Goal: Task Accomplishment & Management: Complete application form

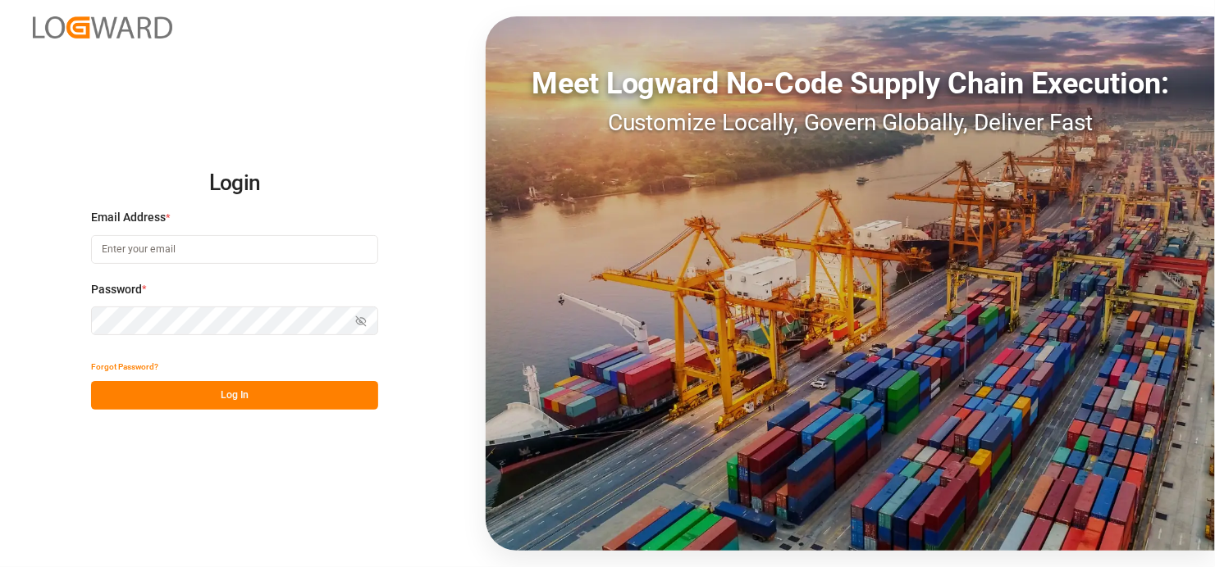
type input "[EMAIL_ADDRESS][DOMAIN_NAME]"
click at [259, 394] on button "Log In" at bounding box center [234, 395] width 287 height 29
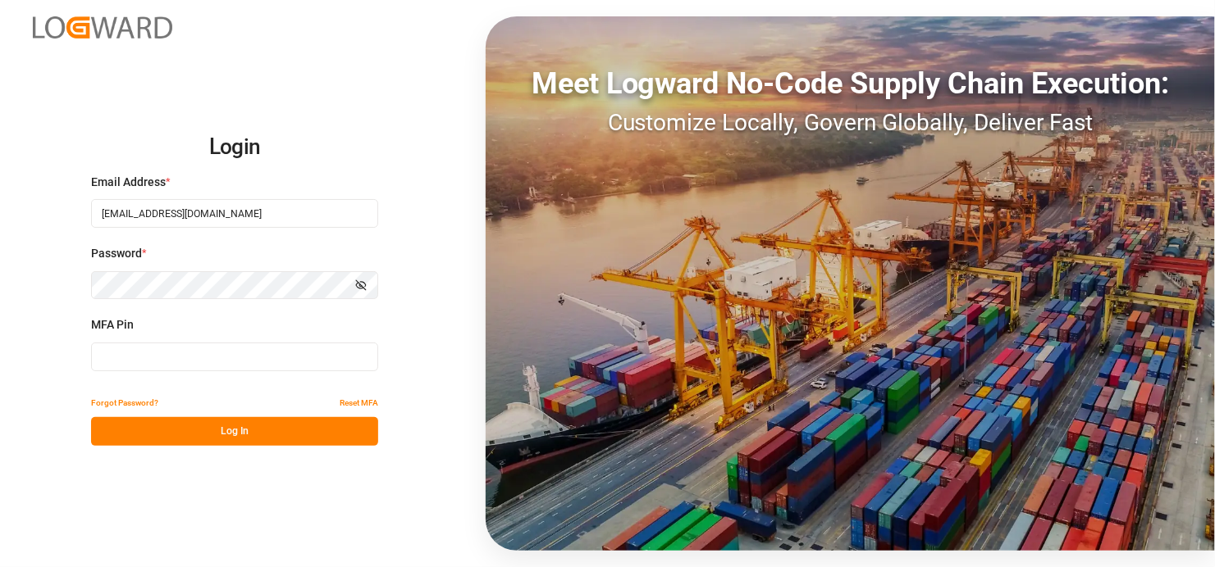
click at [147, 361] on input at bounding box center [234, 357] width 287 height 29
type input "198096"
click at [231, 432] on button "Log In" at bounding box center [234, 431] width 287 height 29
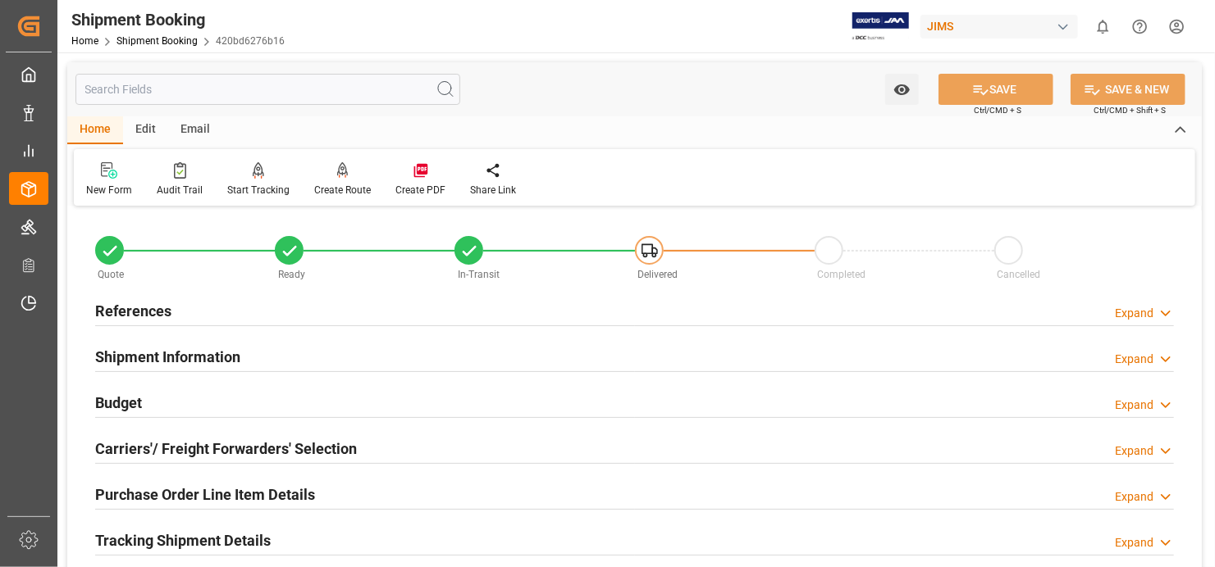
click at [107, 197] on div "New Form" at bounding box center [109, 190] width 46 height 15
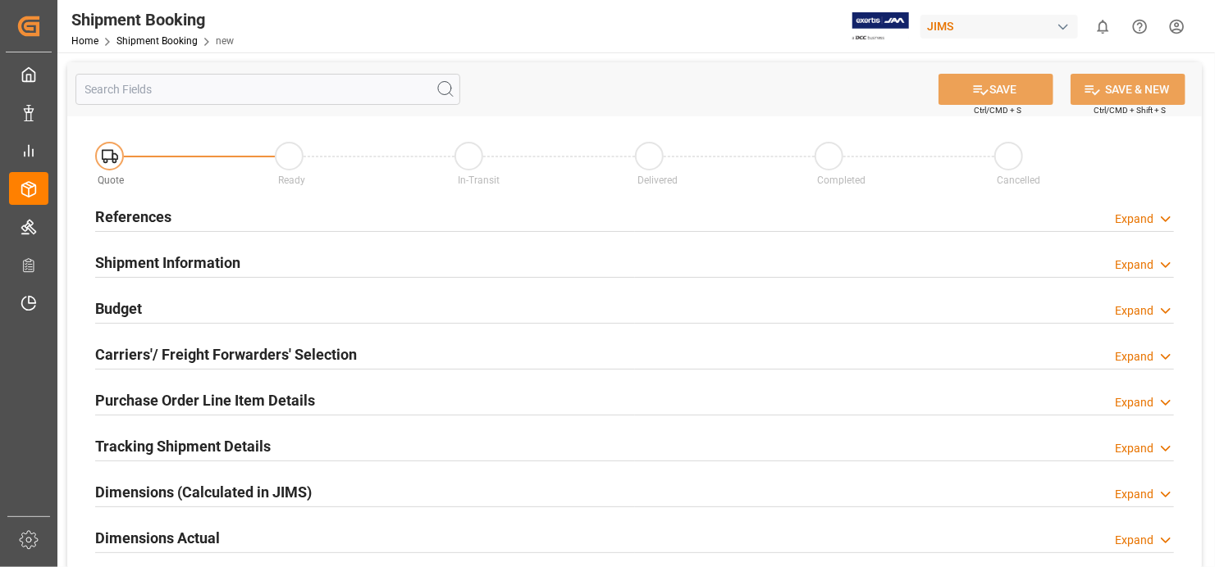
click at [129, 216] on h2 "References" at bounding box center [133, 217] width 76 height 22
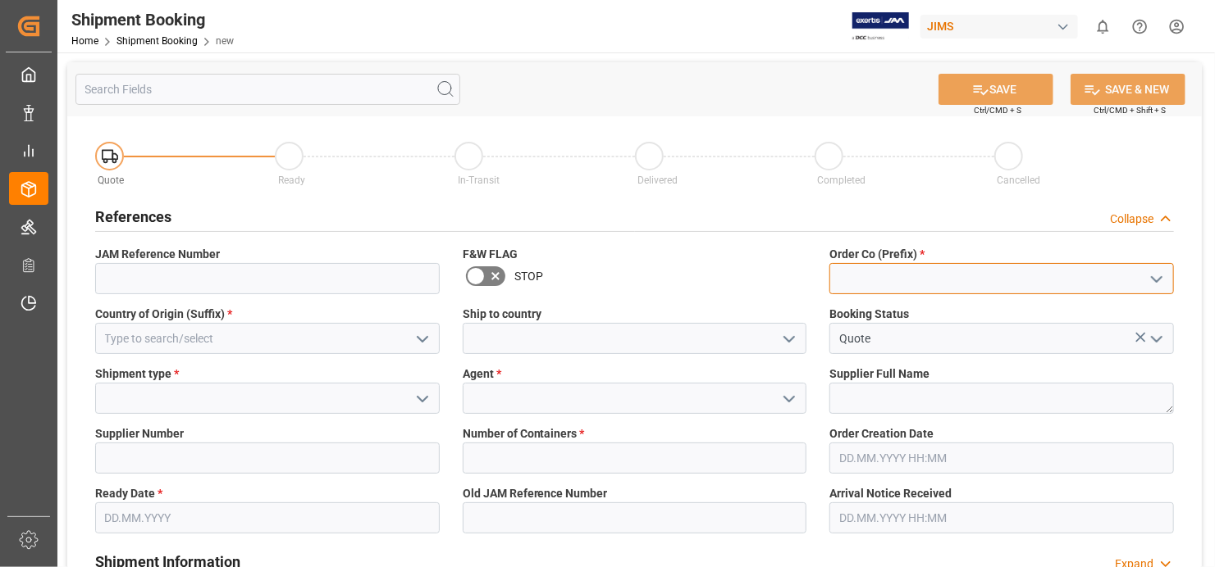
click at [979, 276] on input at bounding box center [1001, 278] width 344 height 31
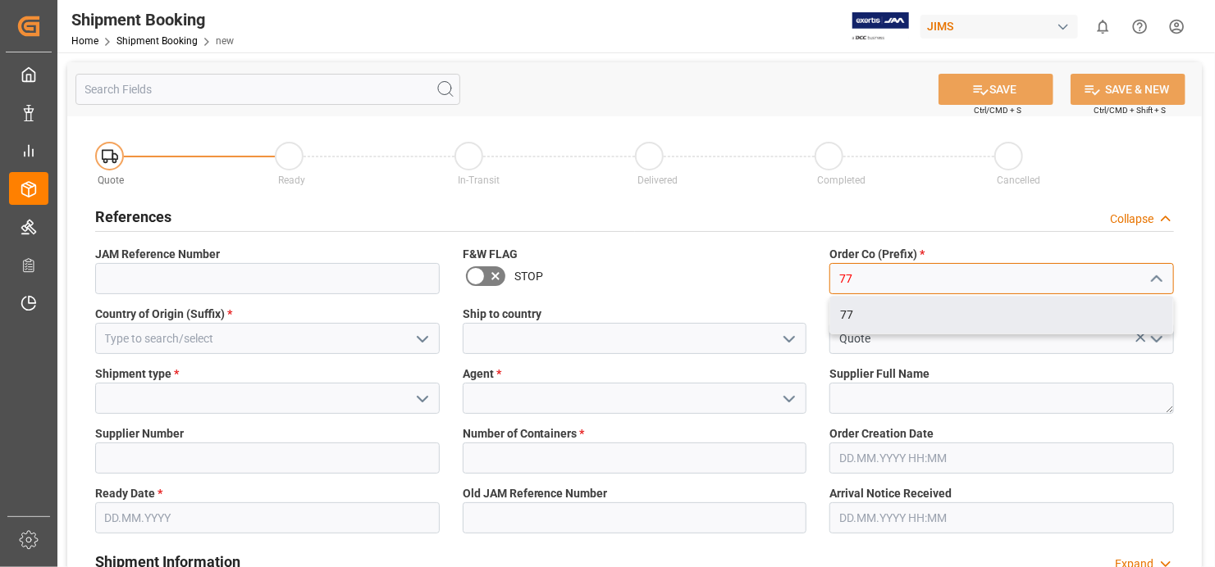
click at [888, 303] on div "77" at bounding box center [1001, 315] width 343 height 37
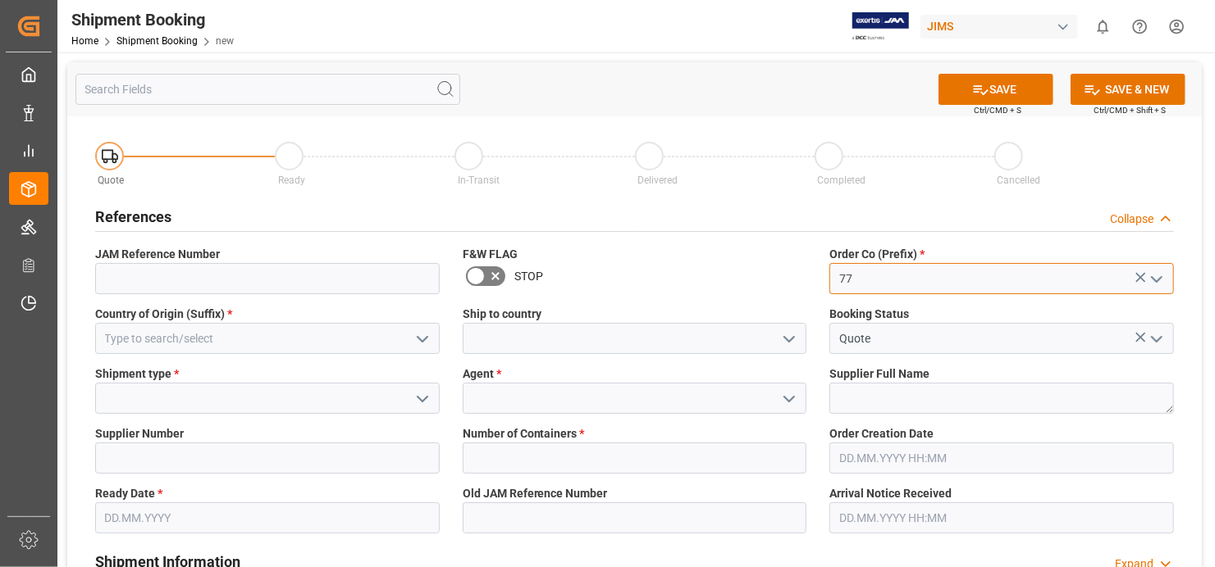
type input "77"
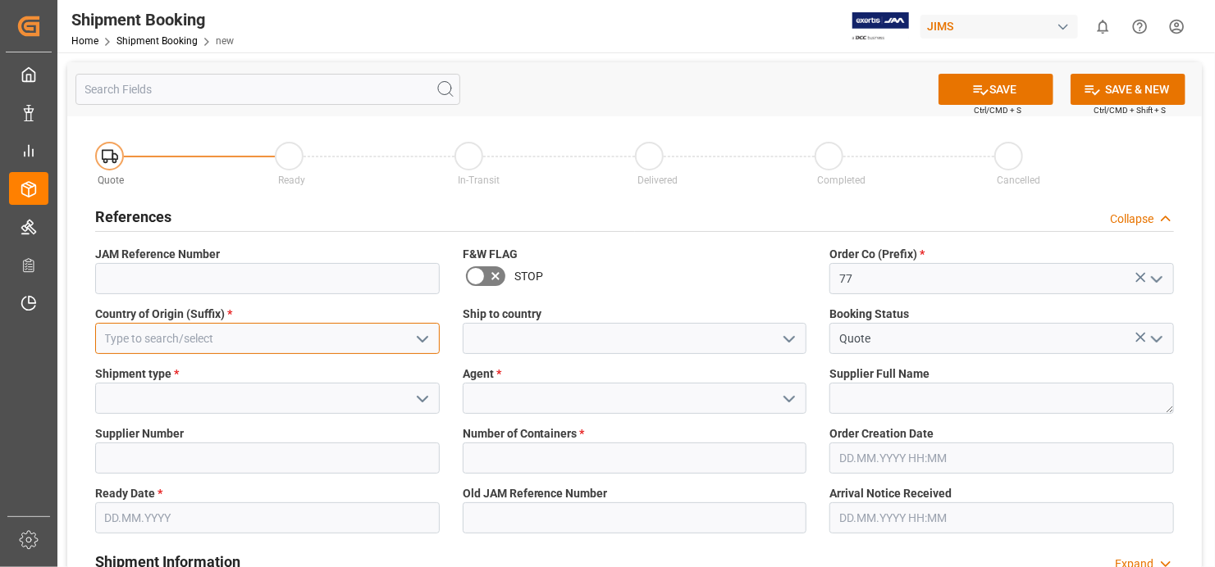
click at [235, 331] on input at bounding box center [267, 338] width 344 height 31
type input "u"
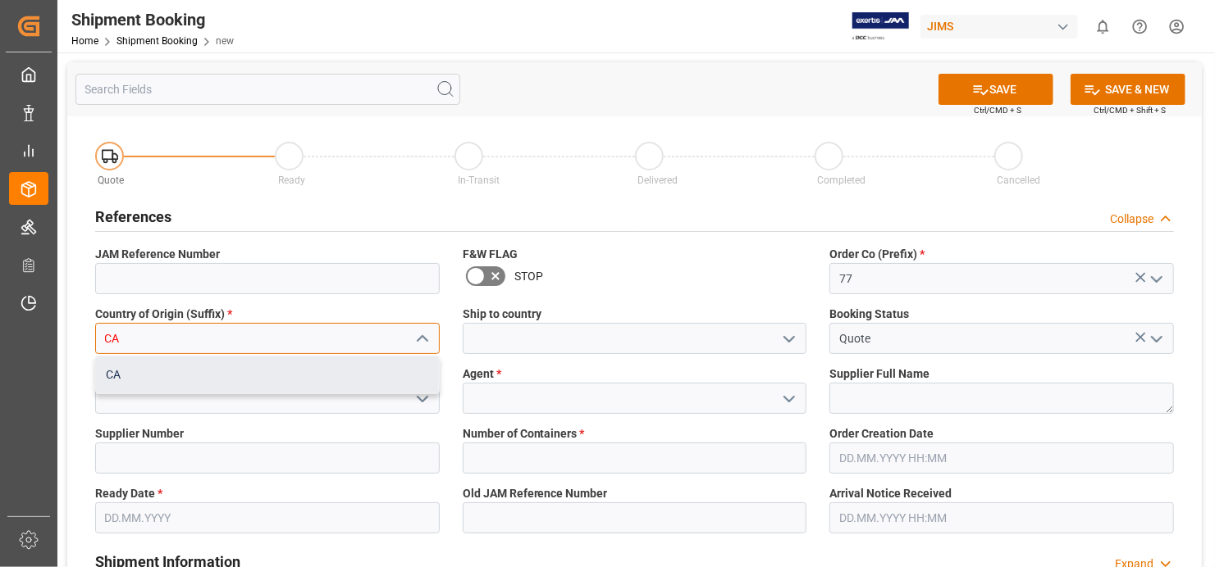
click at [198, 367] on div "CA" at bounding box center [267, 375] width 343 height 37
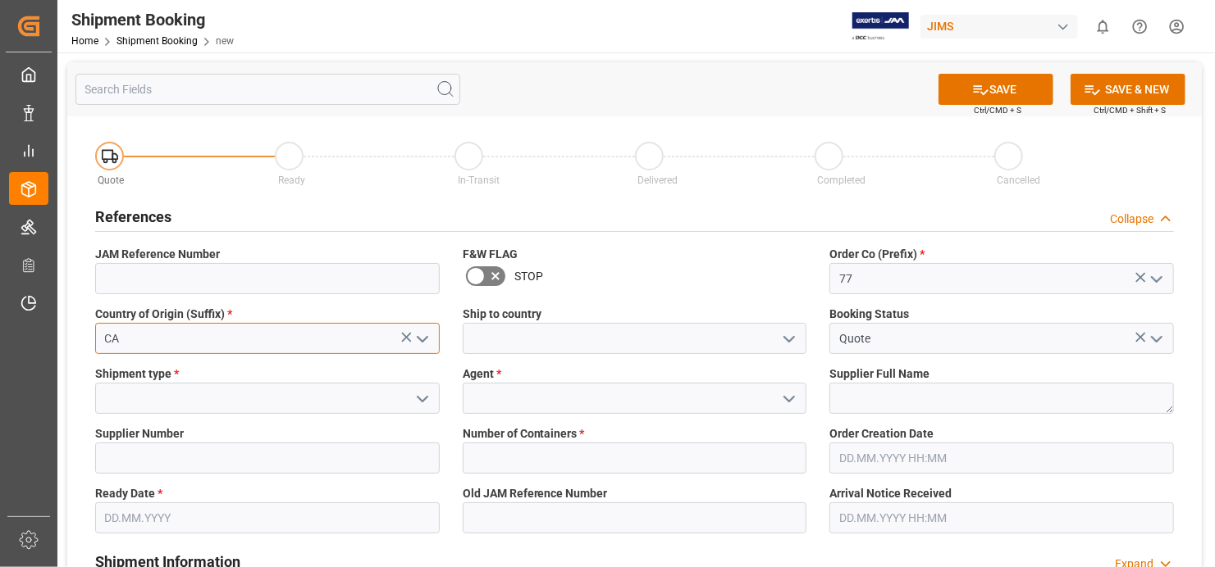
drag, startPoint x: 197, startPoint y: 339, endPoint x: 193, endPoint y: 347, distance: 9.2
click at [195, 344] on input "CA" at bounding box center [267, 338] width 344 height 31
type input "C"
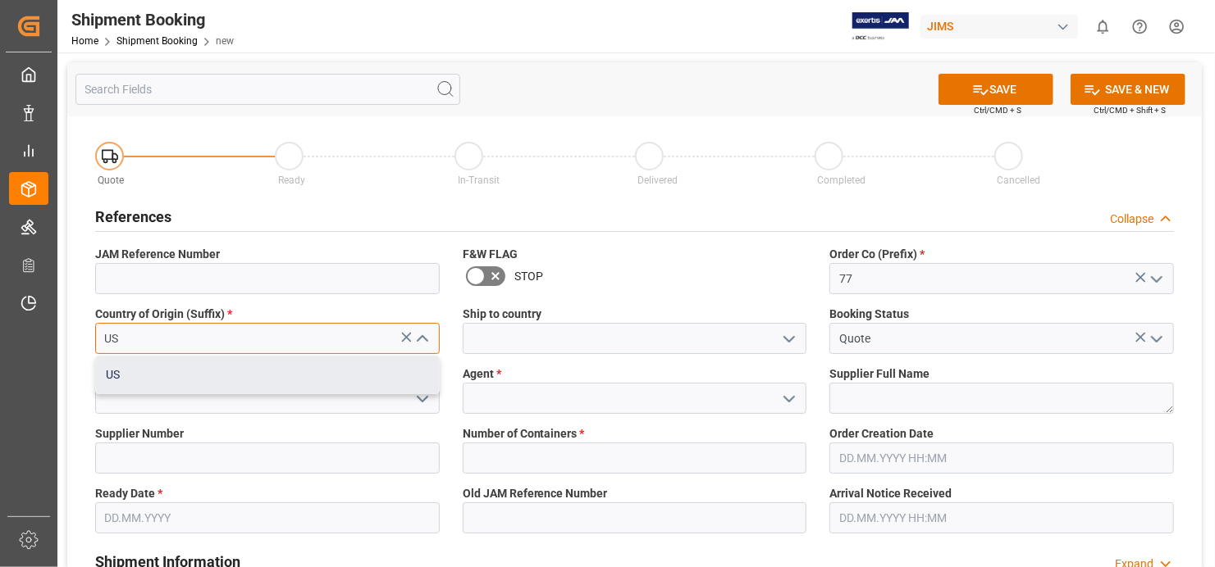
click at [262, 387] on div "US" at bounding box center [267, 375] width 343 height 37
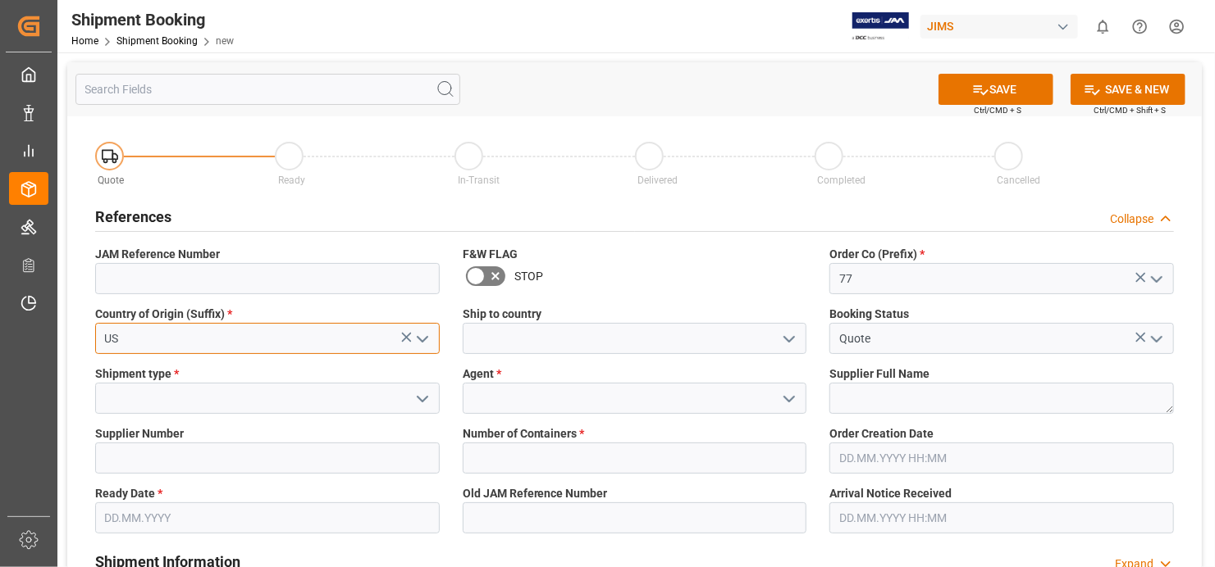
type input "US"
click at [994, 342] on input "Quote" at bounding box center [1001, 338] width 344 height 31
click at [299, 399] on input at bounding box center [267, 398] width 344 height 31
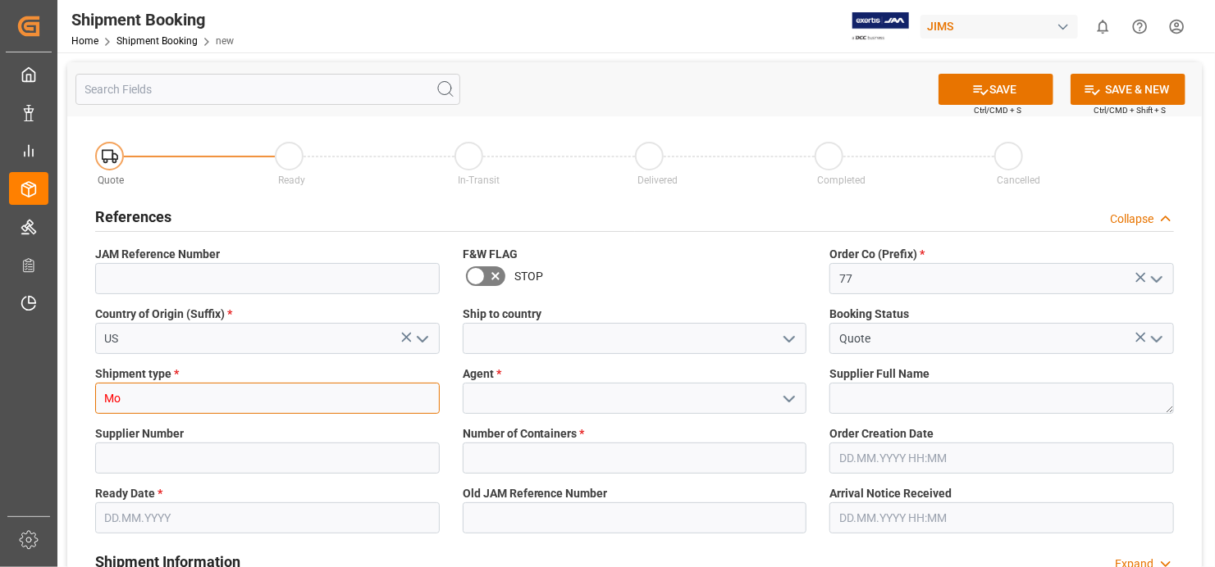
type input "M"
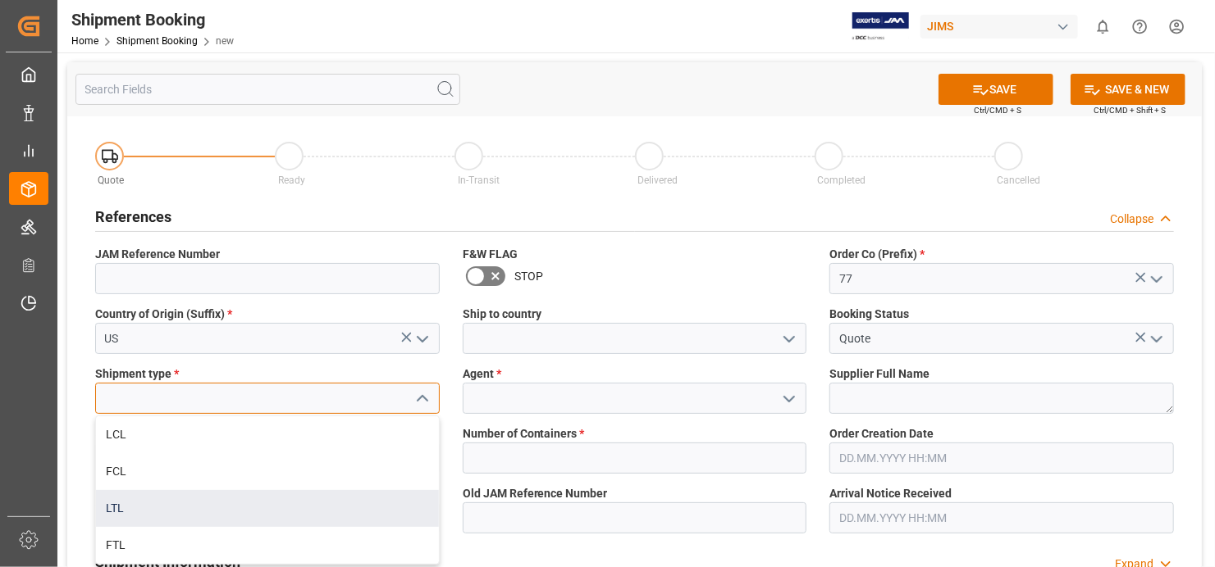
click at [279, 510] on div "LTL" at bounding box center [267, 508] width 343 height 37
type input "LTL"
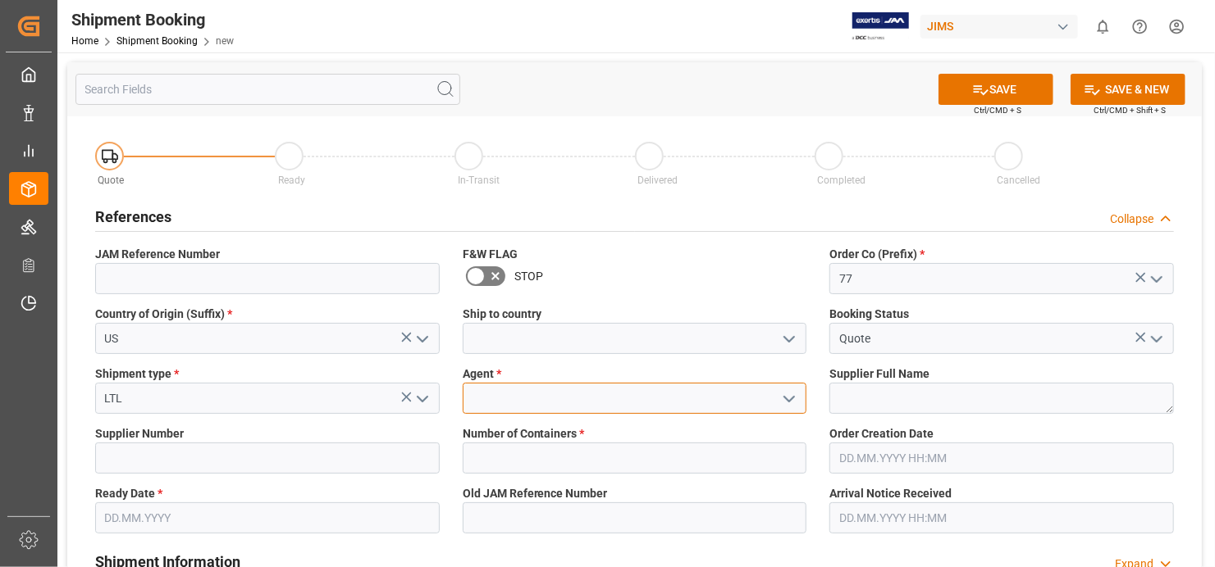
click at [654, 406] on input at bounding box center [635, 398] width 344 height 31
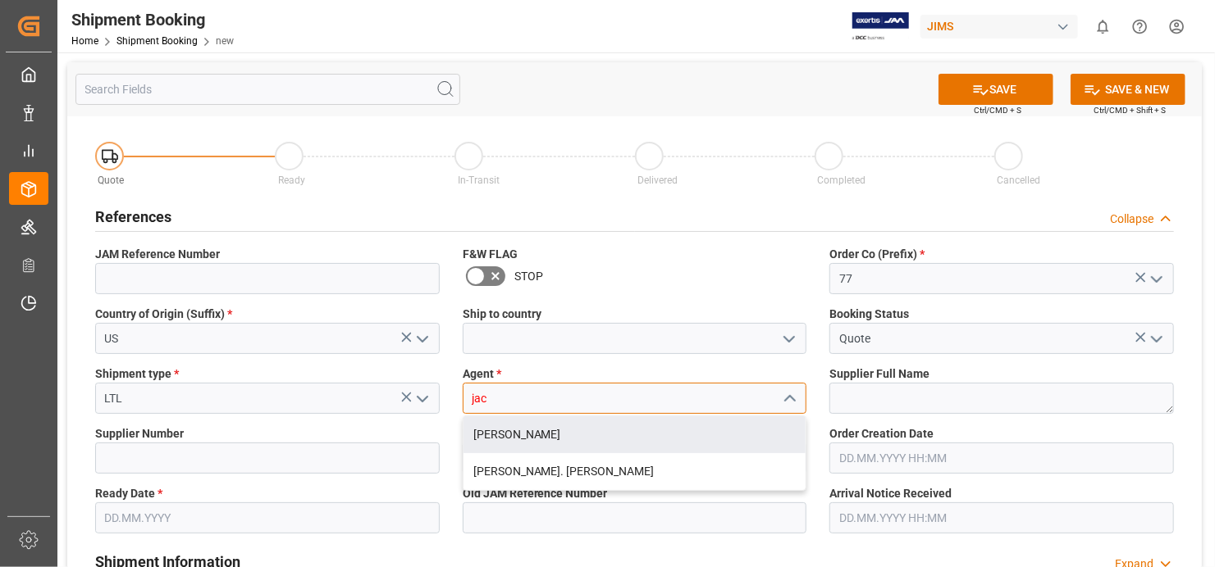
click at [672, 430] on div "[PERSON_NAME]" at bounding box center [634, 435] width 343 height 37
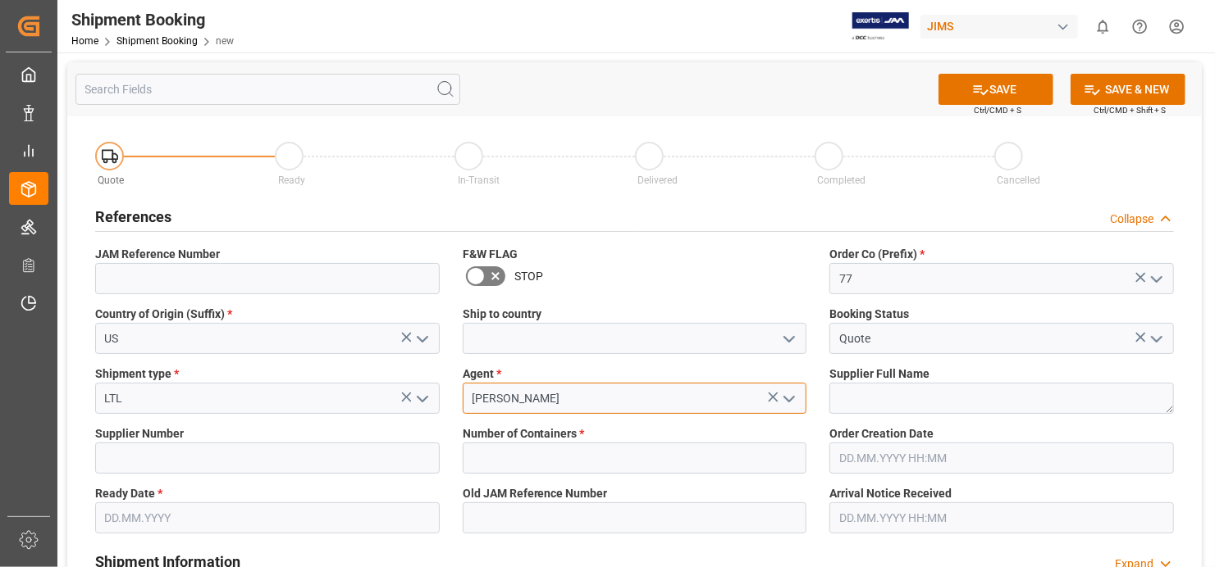
type input "[PERSON_NAME]"
click at [1036, 396] on textarea at bounding box center [1001, 398] width 344 height 31
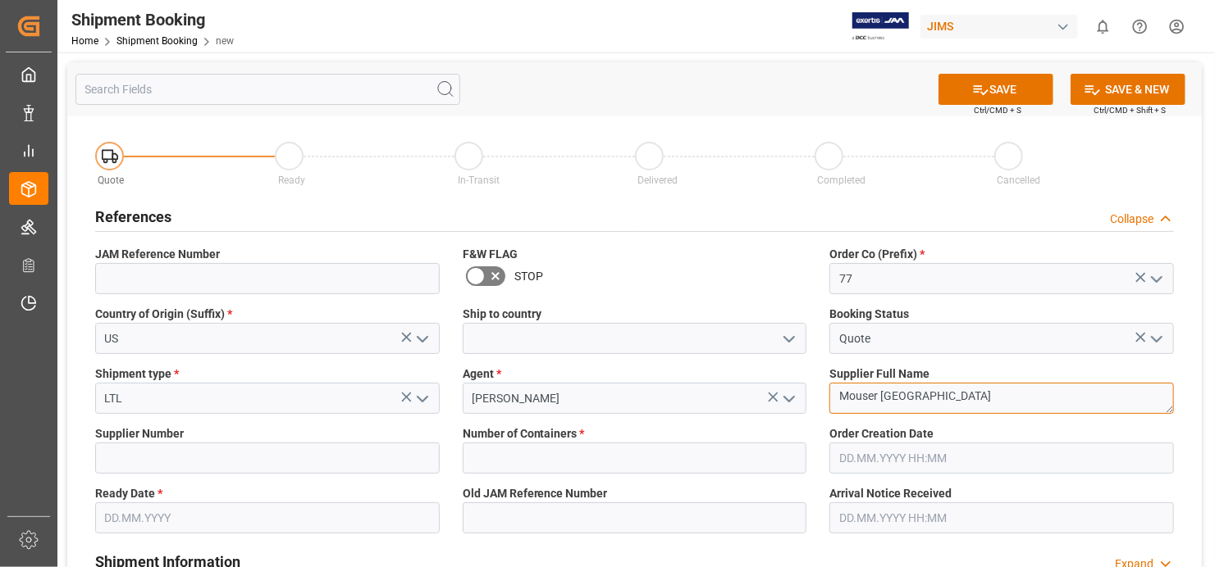
type textarea "Mouser [GEOGRAPHIC_DATA]"
click at [280, 341] on input "US" at bounding box center [267, 338] width 344 height 31
type input "U"
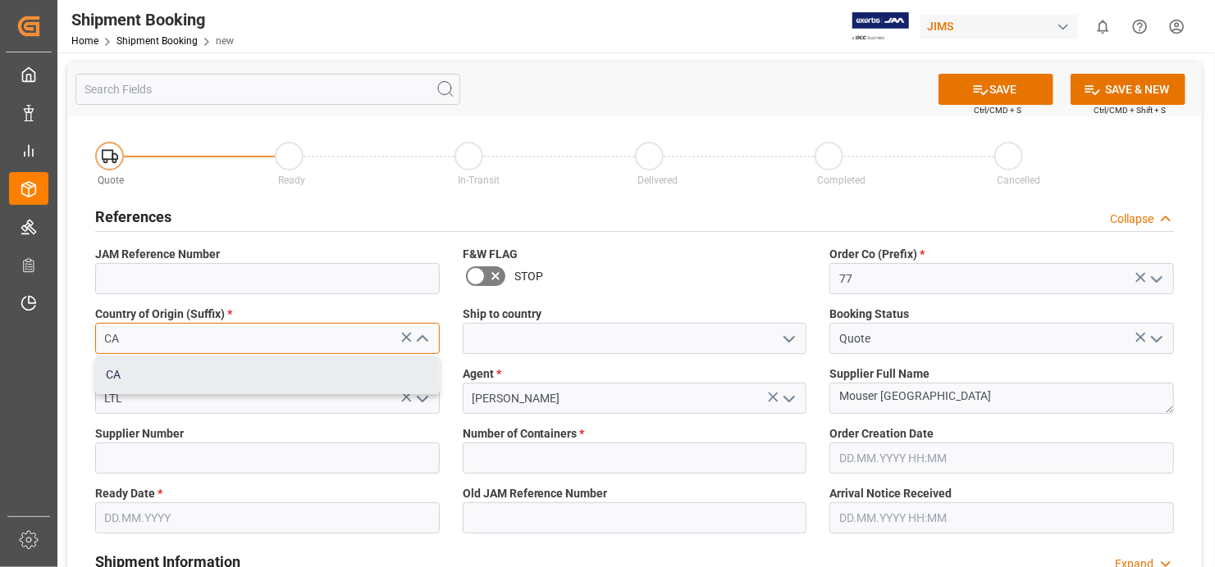
click at [190, 388] on div "CA" at bounding box center [267, 375] width 343 height 37
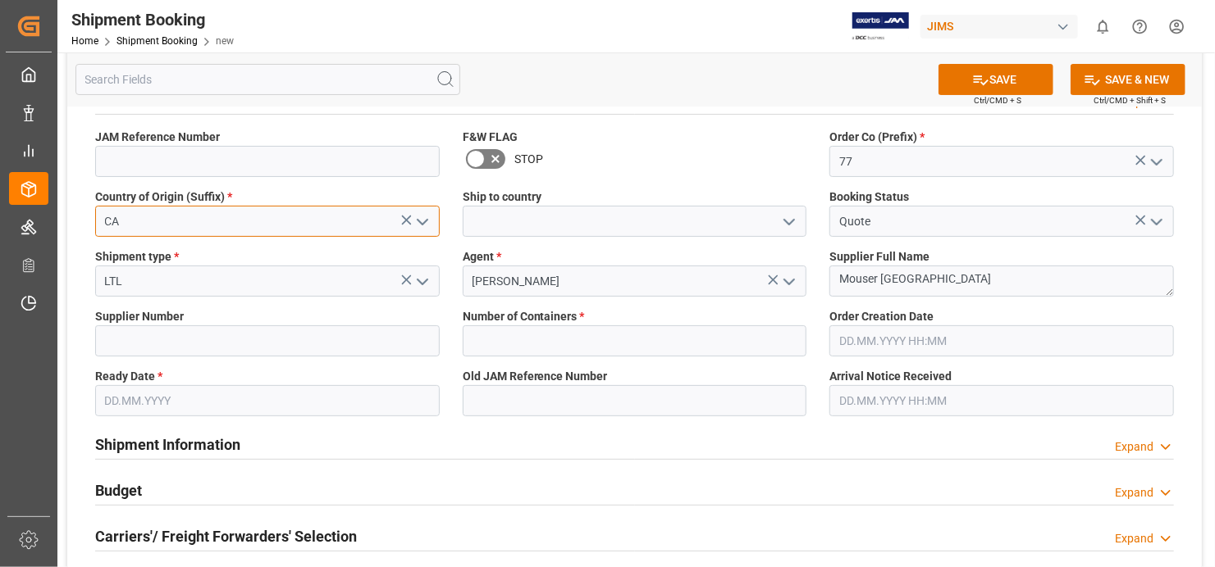
scroll to position [164, 0]
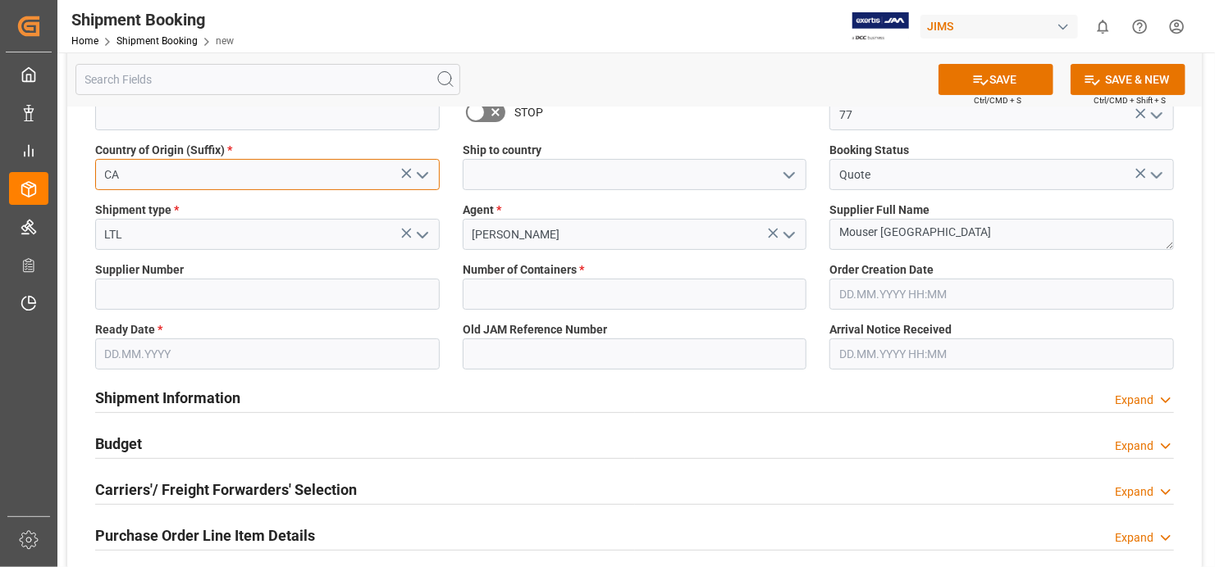
type input "CA"
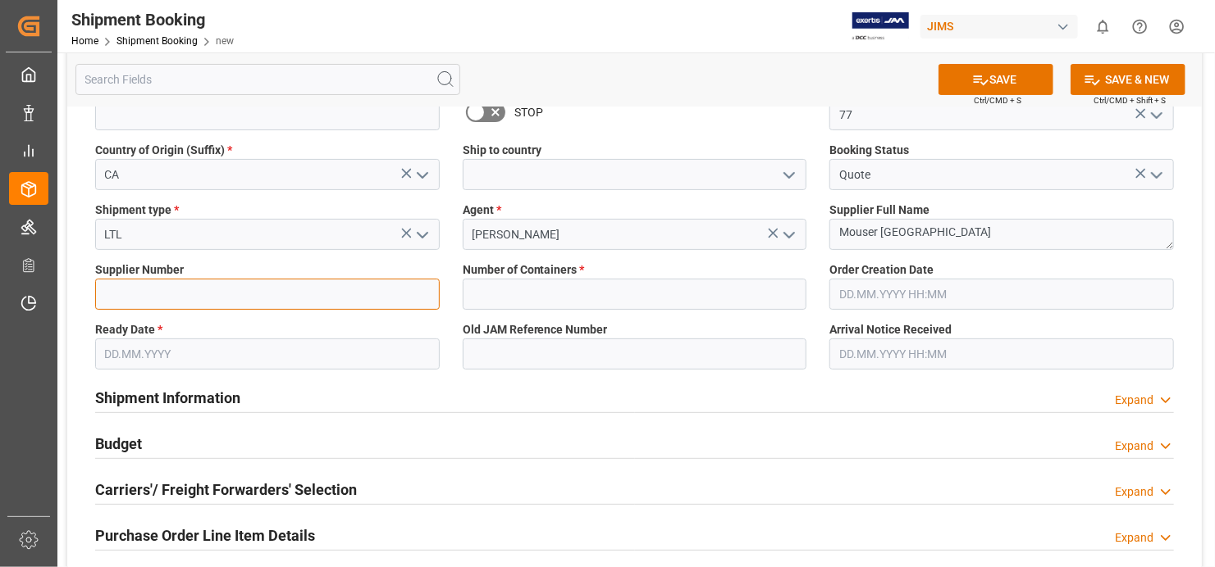
click at [317, 307] on input at bounding box center [267, 294] width 344 height 31
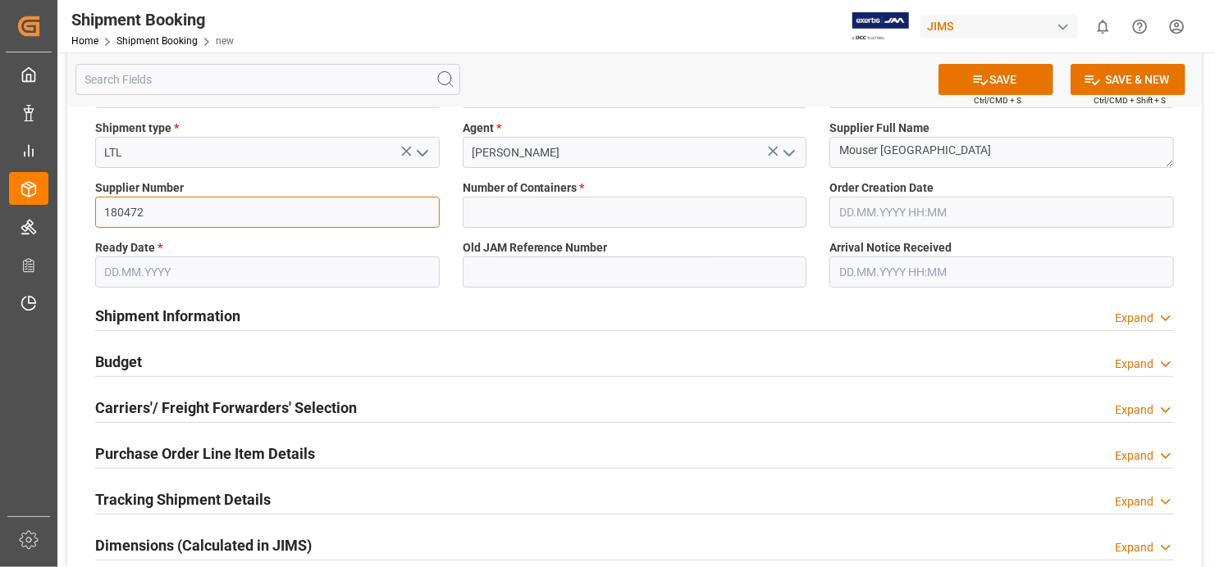
type input "180472"
drag, startPoint x: 716, startPoint y: 206, endPoint x: 714, endPoint y: 216, distance: 10.8
click at [716, 206] on input "text" at bounding box center [635, 212] width 344 height 31
drag, startPoint x: 790, startPoint y: 216, endPoint x: 760, endPoint y: 233, distance: 34.2
click at [784, 219] on input "text" at bounding box center [635, 212] width 344 height 31
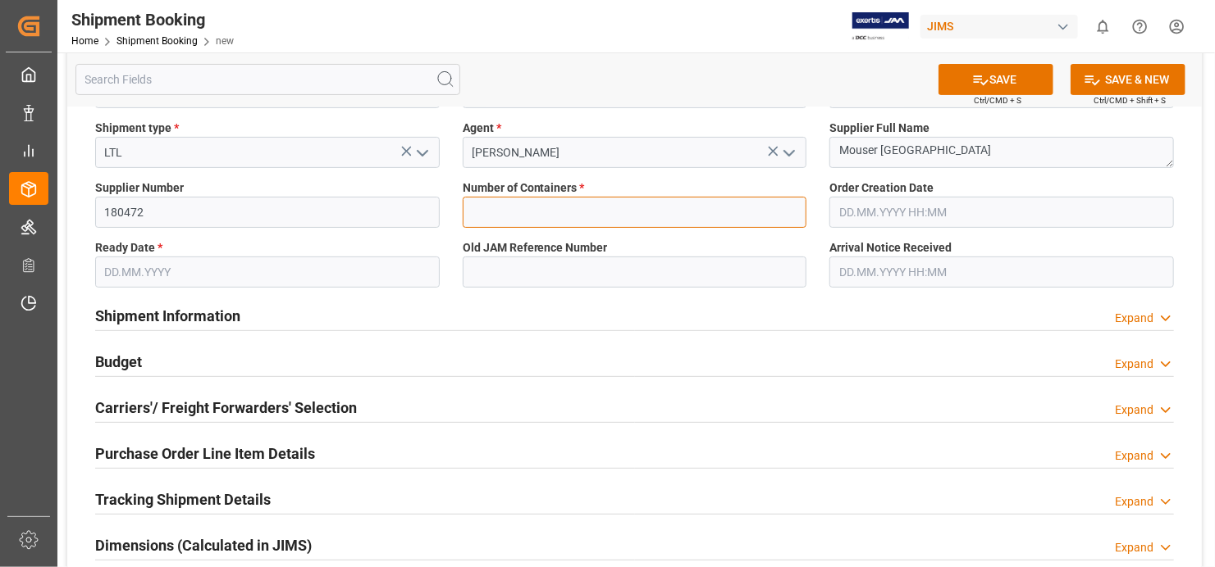
type input "0"
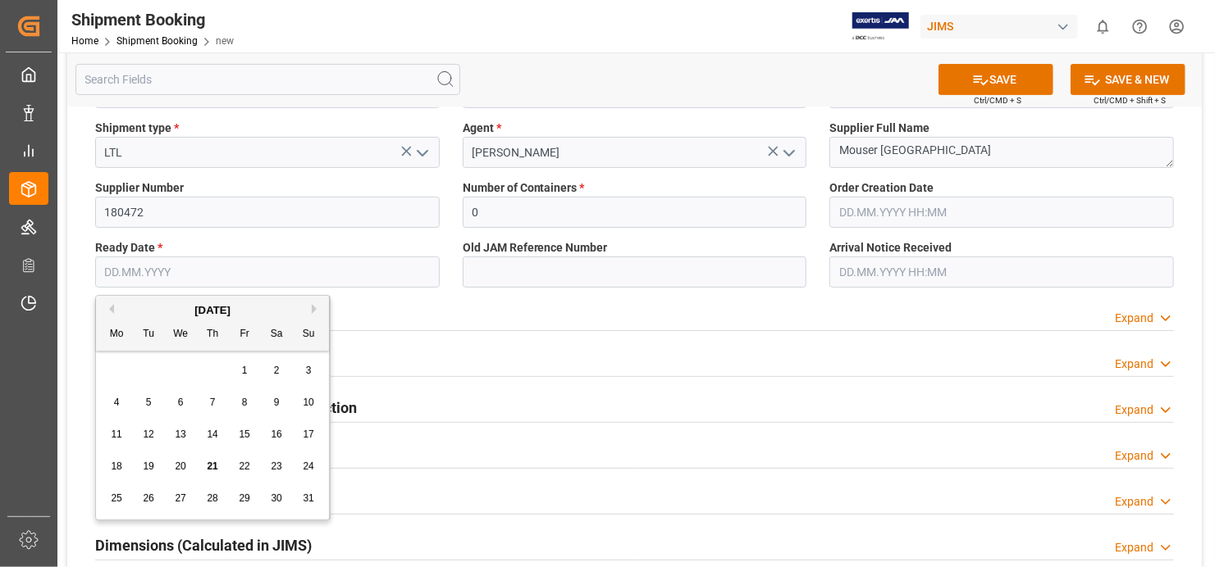
click at [381, 275] on input "text" at bounding box center [267, 272] width 344 height 31
click at [213, 466] on span "21" at bounding box center [212, 466] width 11 height 11
type input "[DATE]"
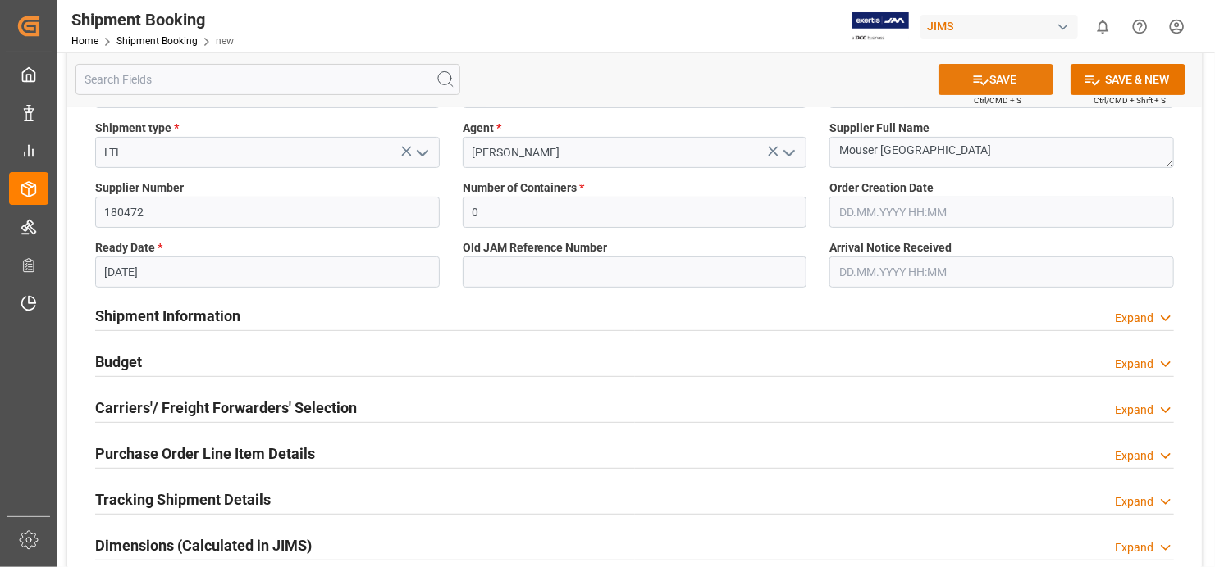
click at [991, 78] on button "SAVE" at bounding box center [995, 79] width 115 height 31
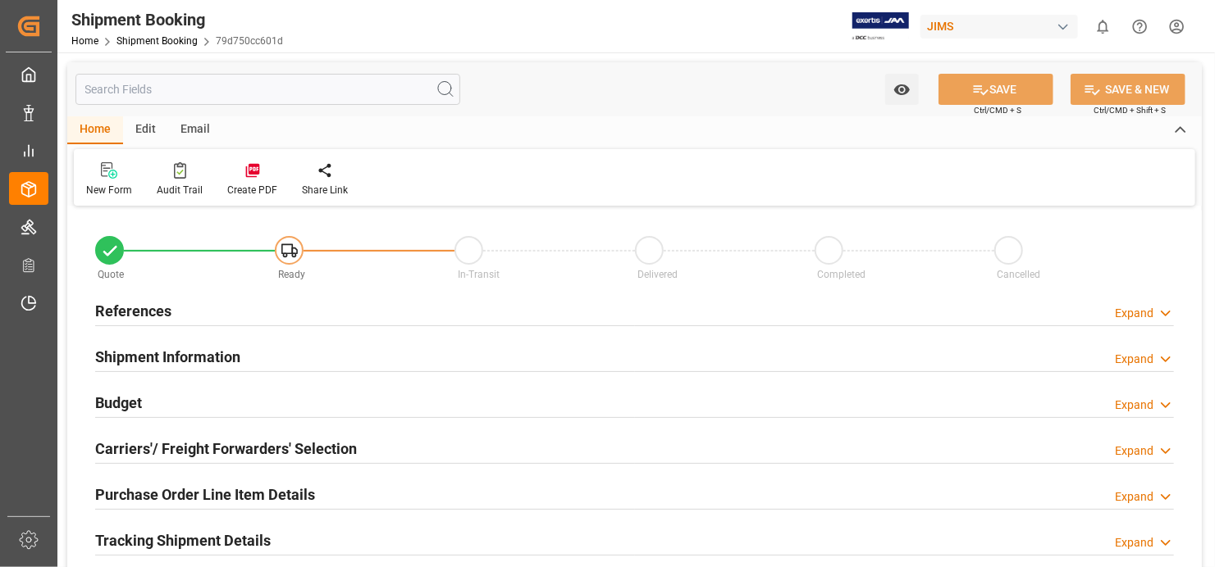
type input "0"
type input "[DATE]"
click at [155, 313] on h2 "References" at bounding box center [133, 311] width 76 height 22
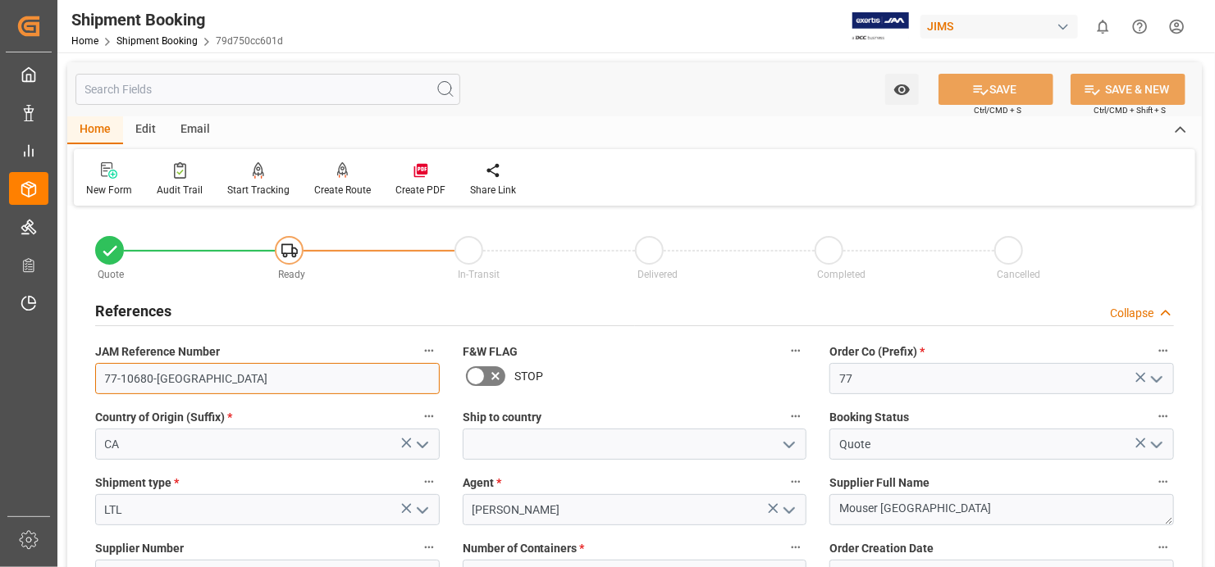
drag, startPoint x: 174, startPoint y: 381, endPoint x: 84, endPoint y: 378, distance: 90.2
click at [84, 378] on div "JAM Reference Number 77-10680-[GEOGRAPHIC_DATA]" at bounding box center [267, 368] width 367 height 66
